Goal: Book appointment/travel/reservation

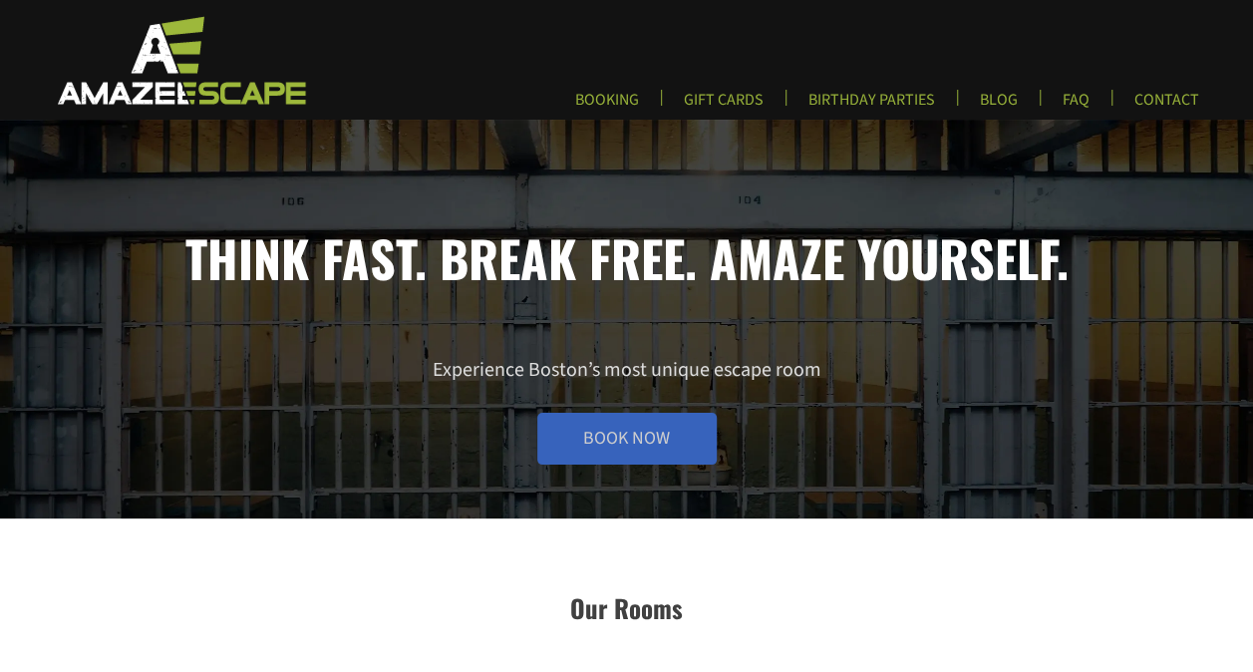
click at [631, 457] on link "Book Now" at bounding box center [626, 439] width 179 height 52
click at [1066, 97] on link "FAQ" at bounding box center [1076, 106] width 59 height 33
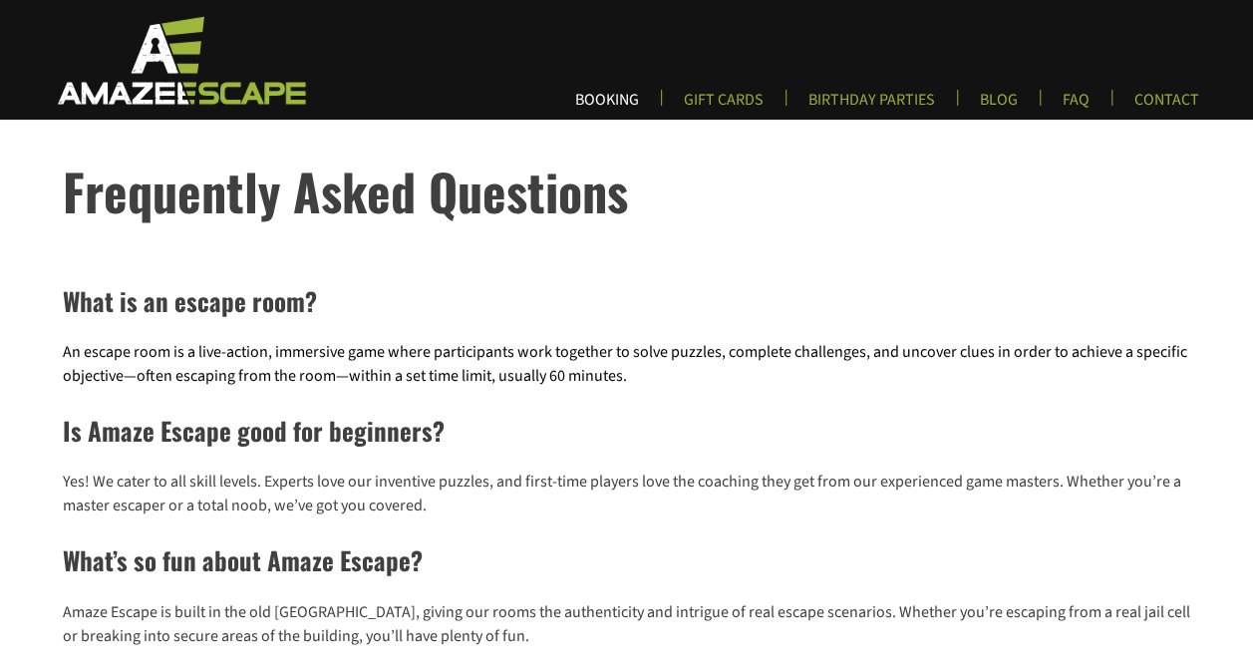
click at [630, 114] on link "BOOKING" at bounding box center [607, 106] width 96 height 33
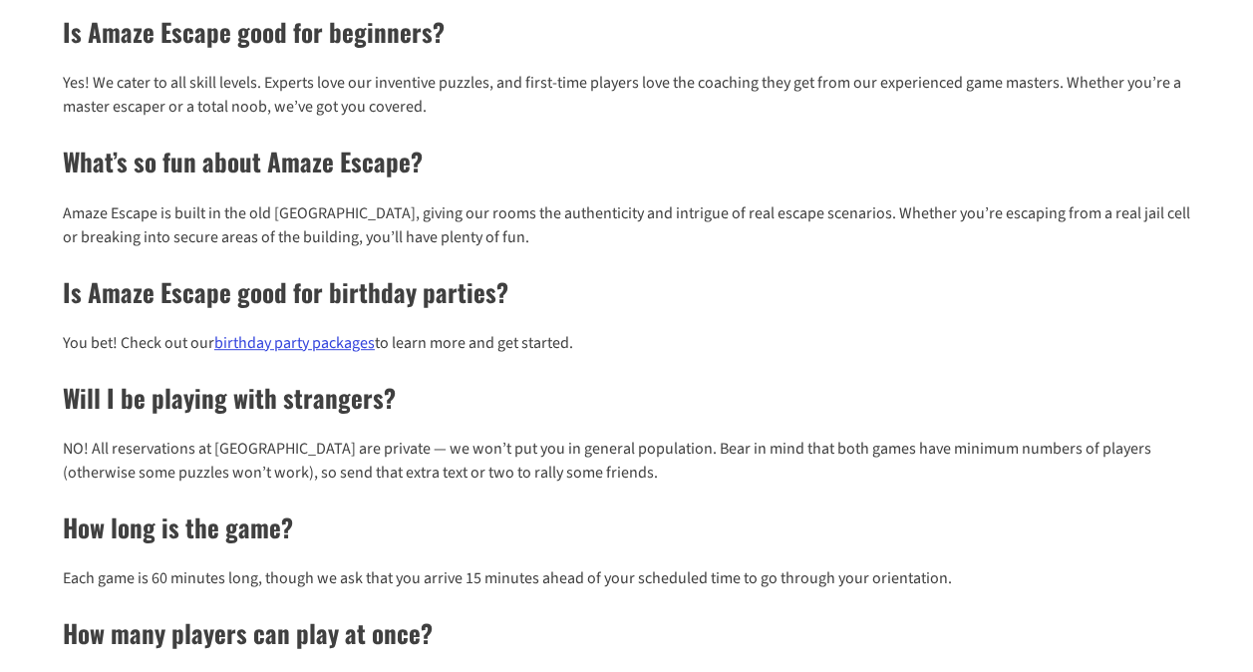
click at [355, 347] on link "birthday party packages" at bounding box center [294, 343] width 161 height 22
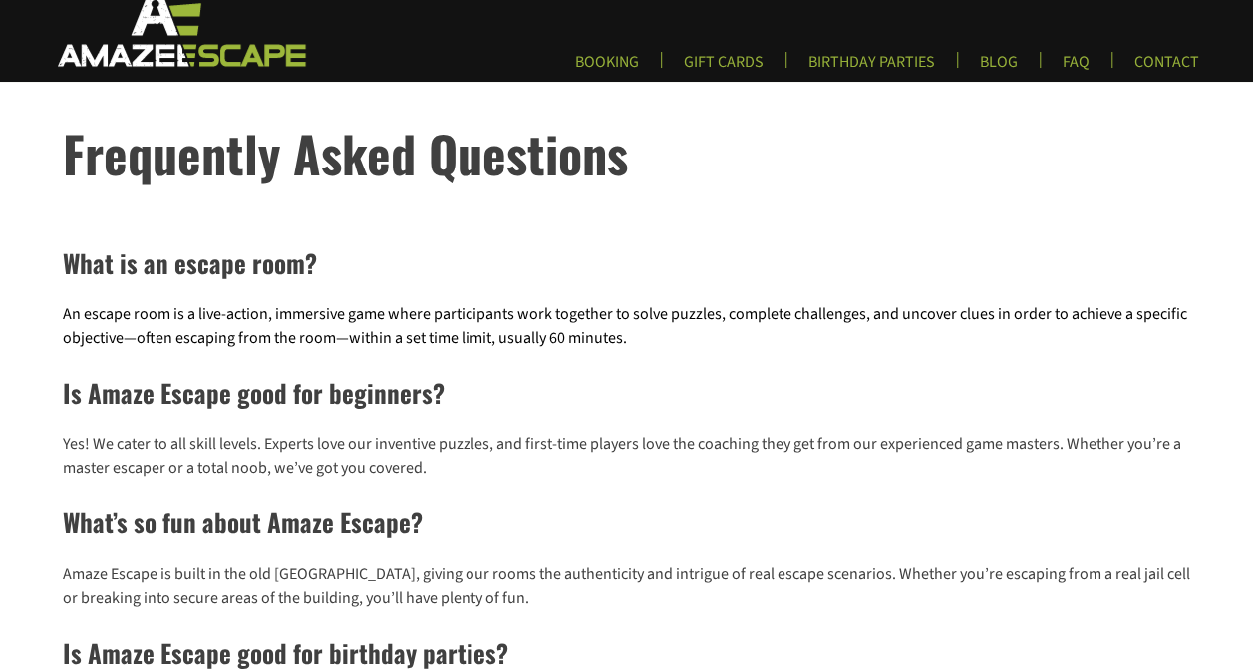
scroll to position [0, 0]
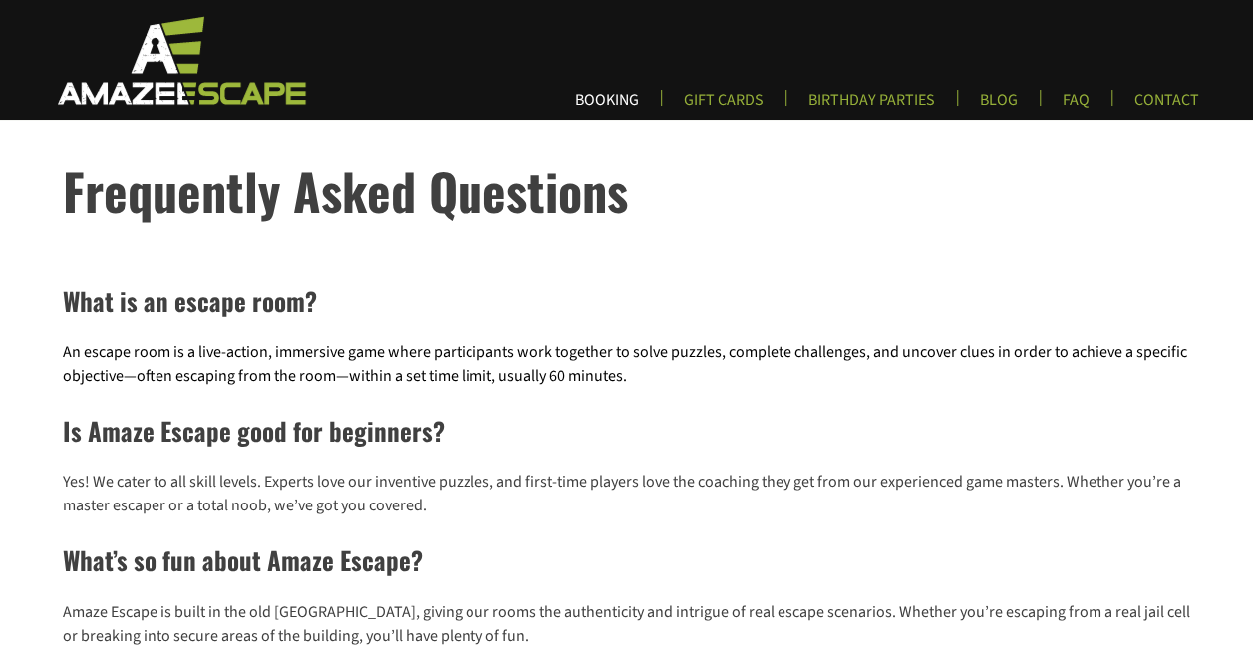
click at [621, 99] on link "BOOKING" at bounding box center [607, 106] width 96 height 33
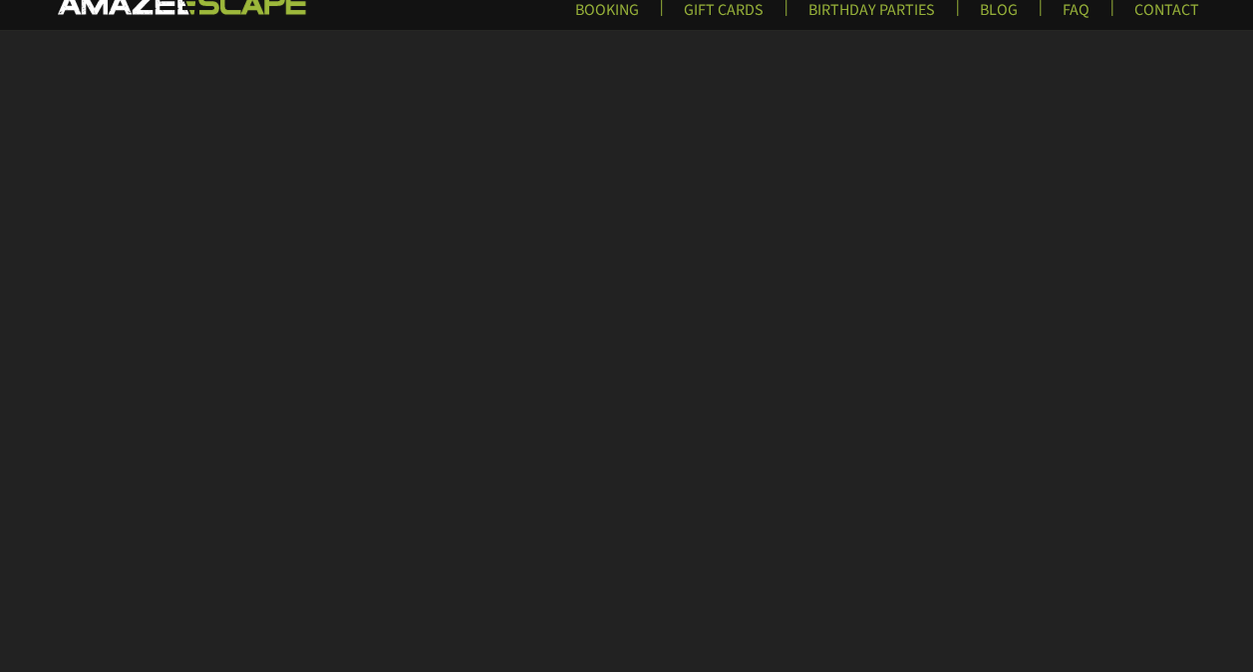
scroll to position [389, 0]
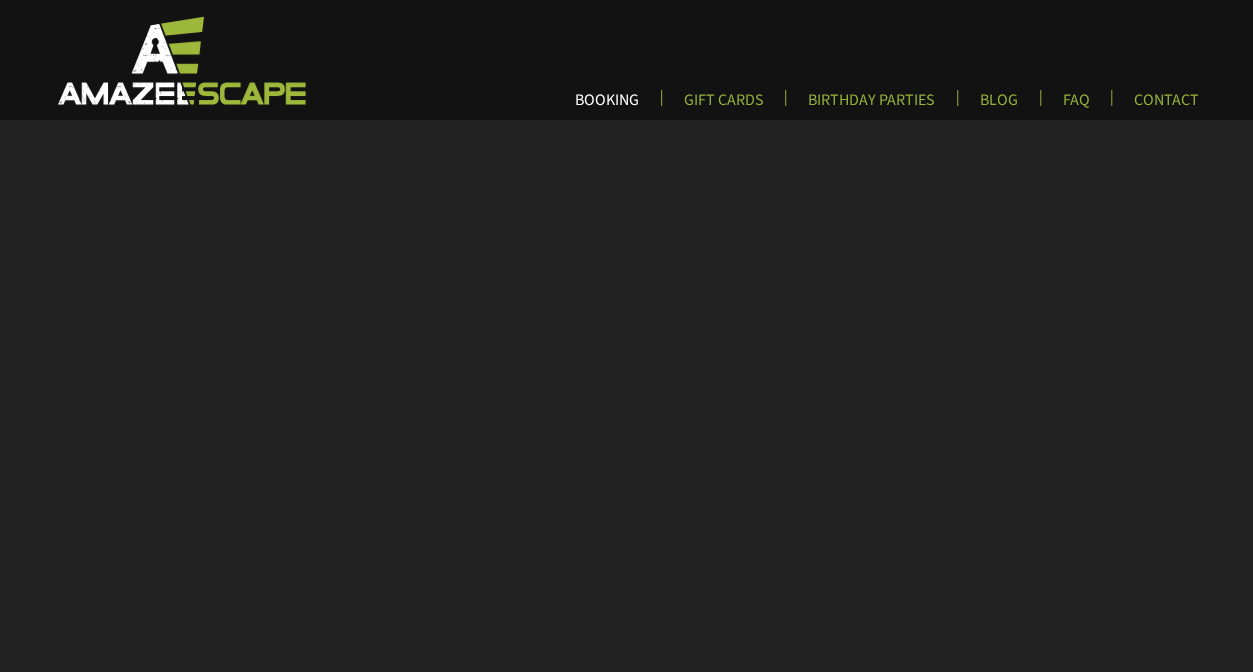
click at [603, 104] on link "BOOKING" at bounding box center [607, 106] width 96 height 33
click at [865, 90] on link "BIRTHDAY PARTIES" at bounding box center [872, 106] width 159 height 33
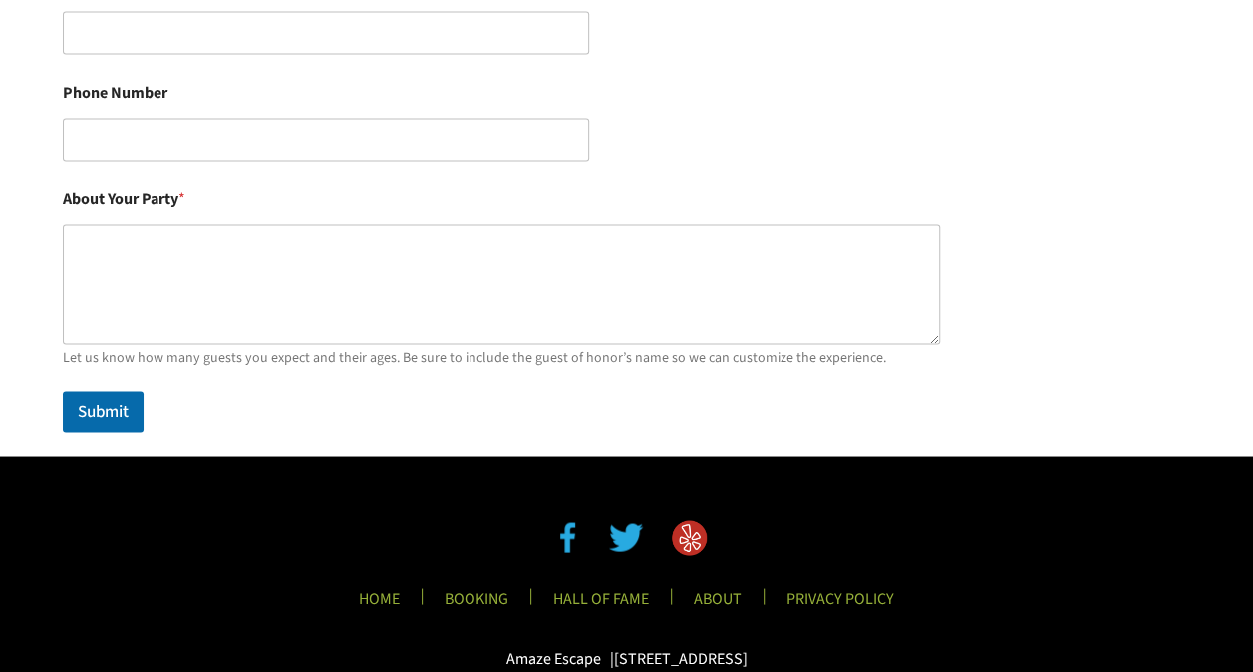
scroll to position [1646, 0]
